Goal: Check status

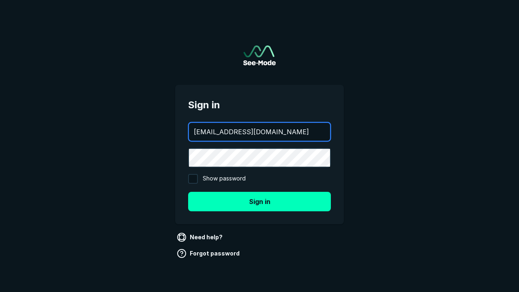
type input "aws+playwright@see-mode.com"
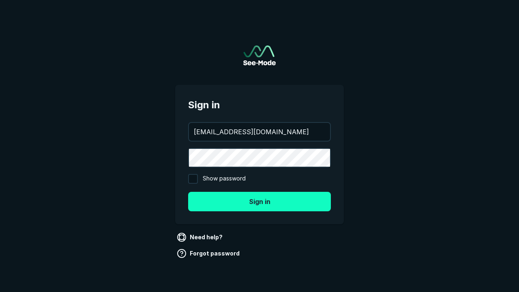
click at [259, 201] on button "Sign in" at bounding box center [259, 201] width 143 height 19
